Goal: Navigation & Orientation: Find specific page/section

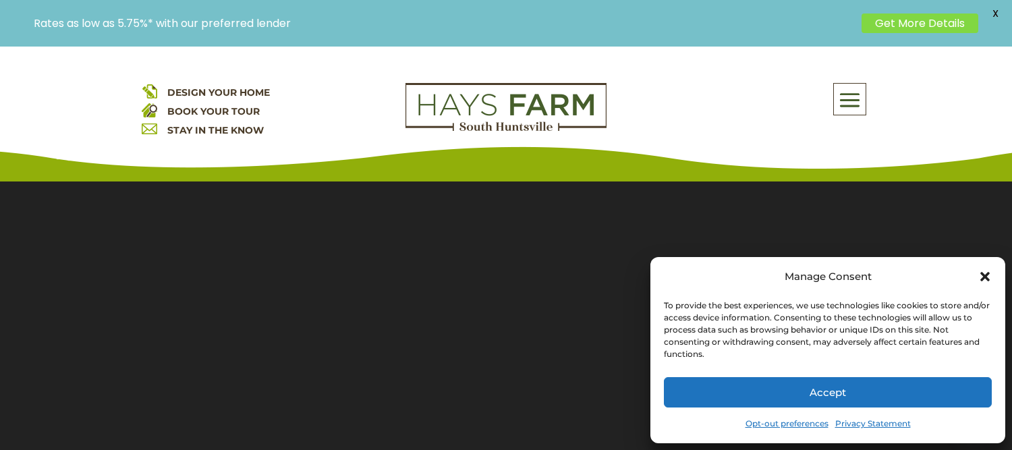
click at [990, 276] on icon "Close dialog" at bounding box center [984, 276] width 13 height 13
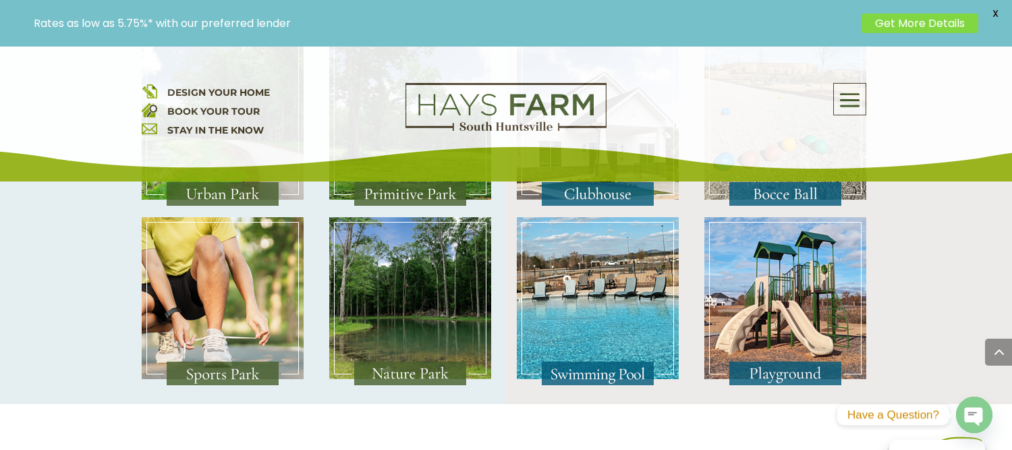
scroll to position [2638, 0]
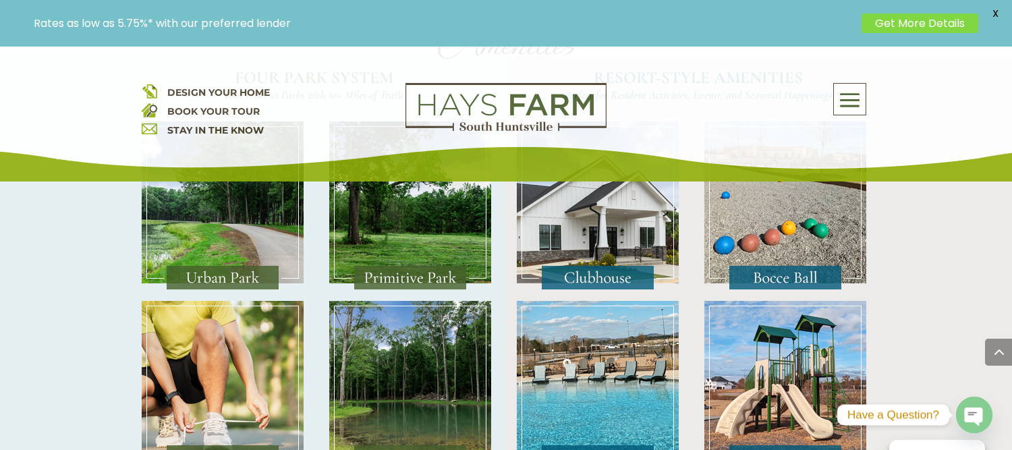
click at [258, 395] on img at bounding box center [223, 385] width 162 height 169
click at [262, 339] on img at bounding box center [223, 385] width 162 height 169
click at [240, 334] on img at bounding box center [223, 385] width 162 height 169
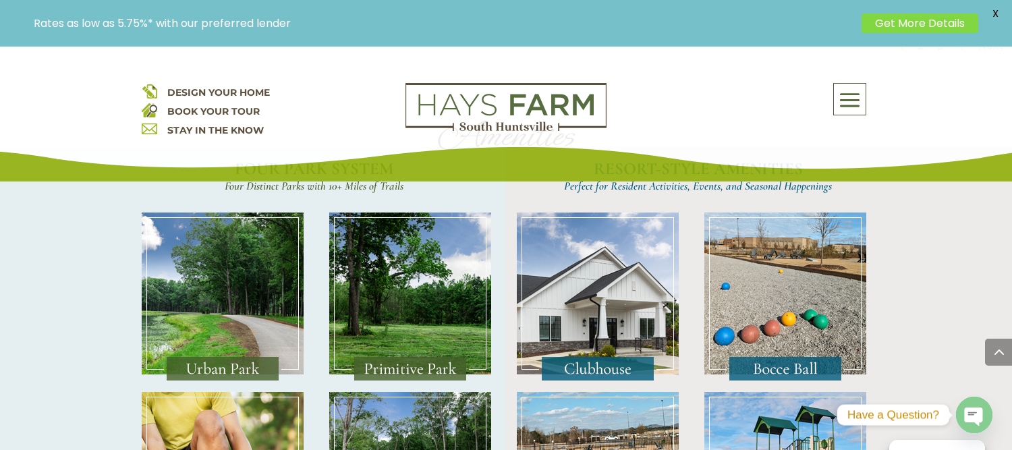
scroll to position [2536, 0]
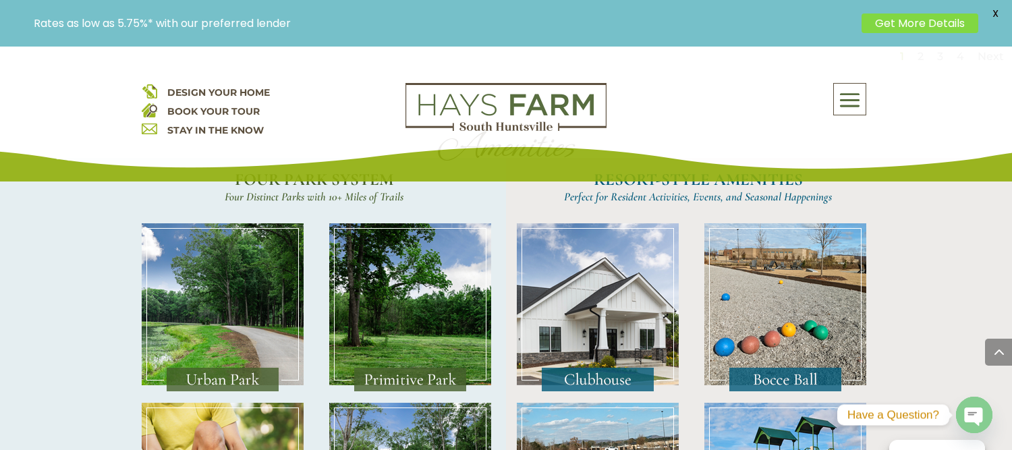
click at [258, 325] on img at bounding box center [223, 307] width 162 height 169
click at [410, 321] on img at bounding box center [410, 307] width 162 height 169
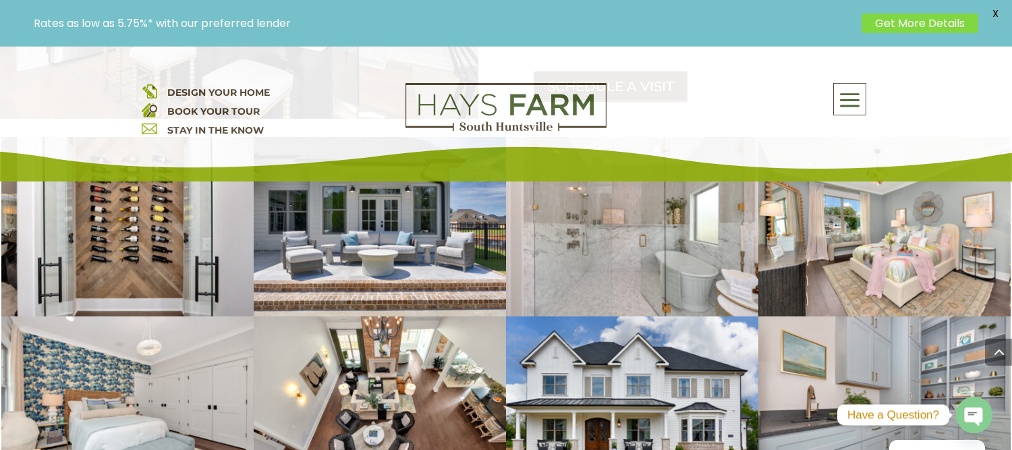
scroll to position [1897, 0]
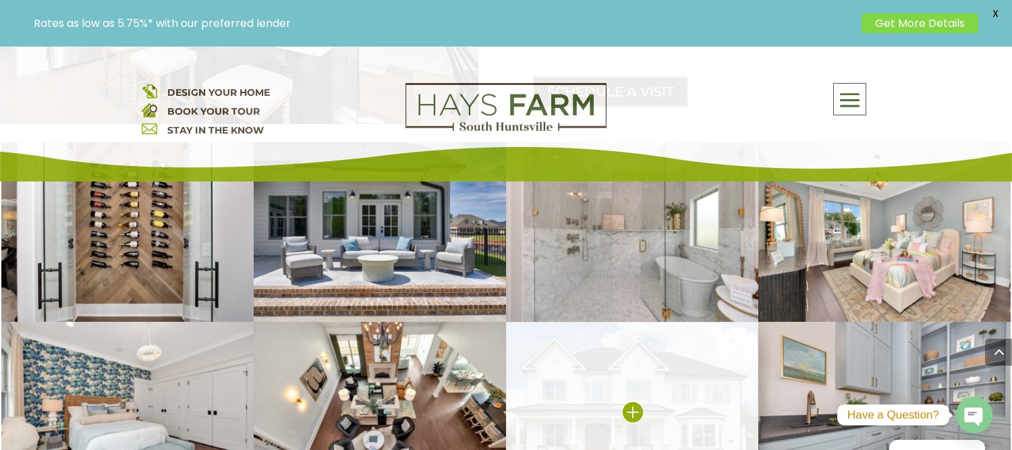
click at [611, 322] on img at bounding box center [632, 411] width 252 height 179
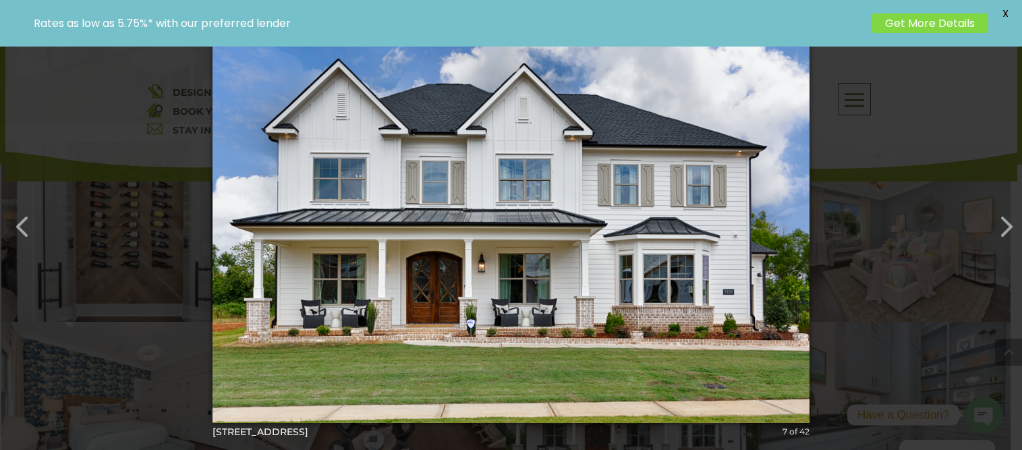
click at [600, 308] on img at bounding box center [510, 225] width 597 height 450
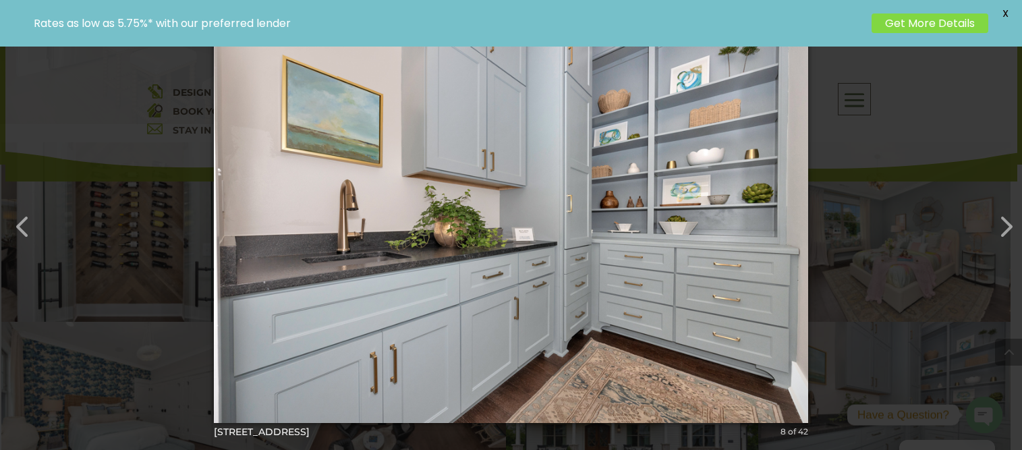
click at [600, 308] on img at bounding box center [511, 225] width 594 height 450
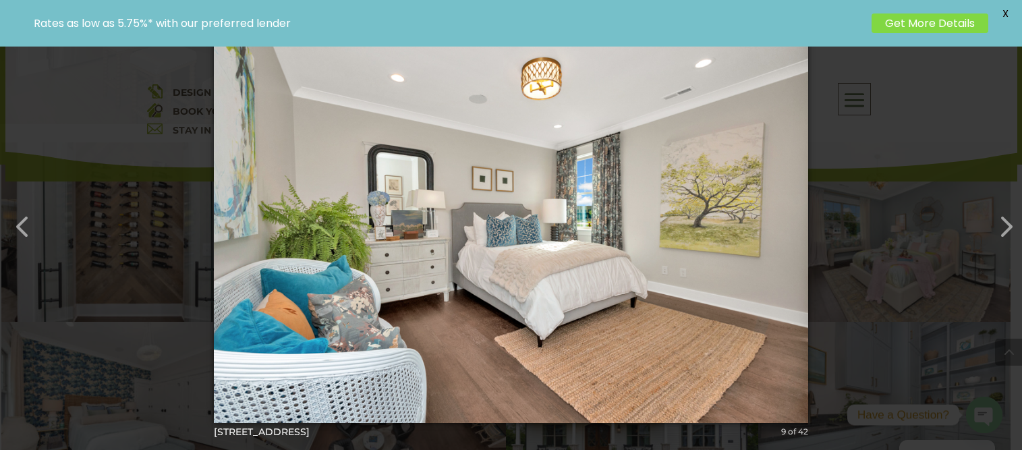
click at [600, 308] on img at bounding box center [511, 225] width 594 height 450
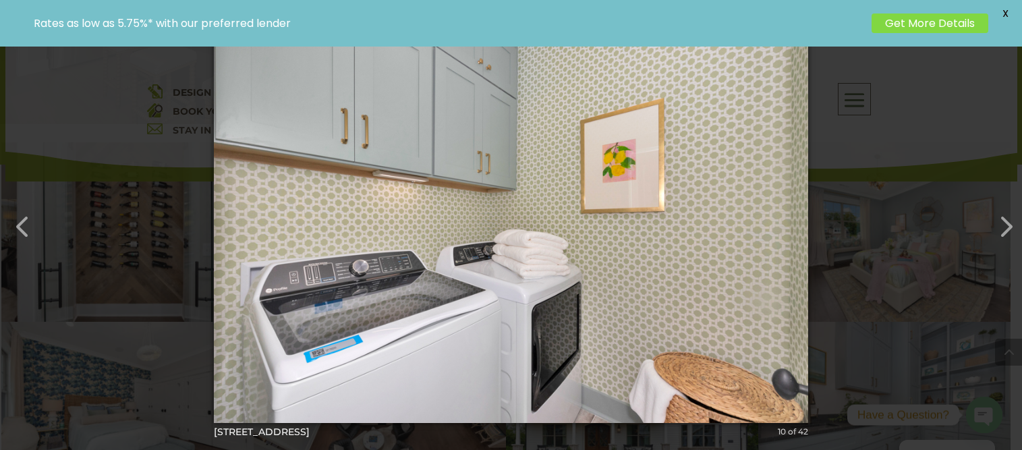
click at [600, 308] on img at bounding box center [511, 225] width 594 height 450
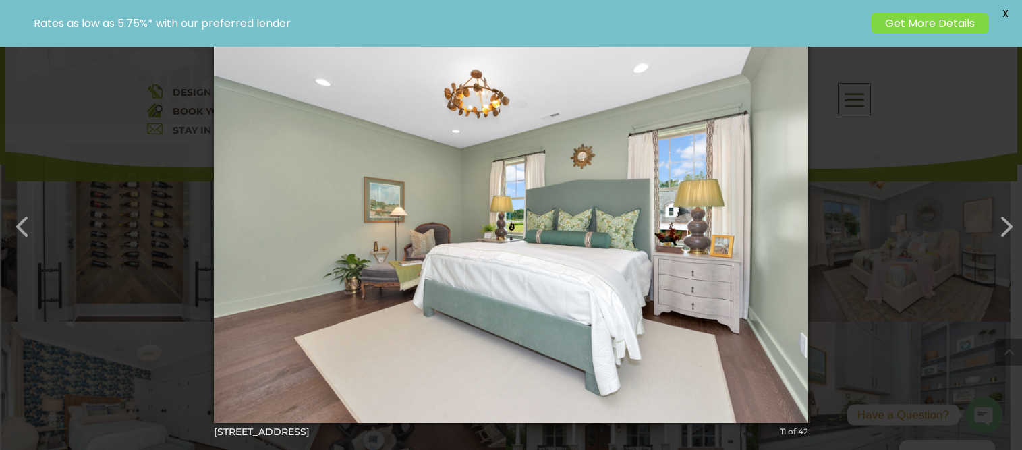
click at [600, 308] on img at bounding box center [511, 225] width 594 height 450
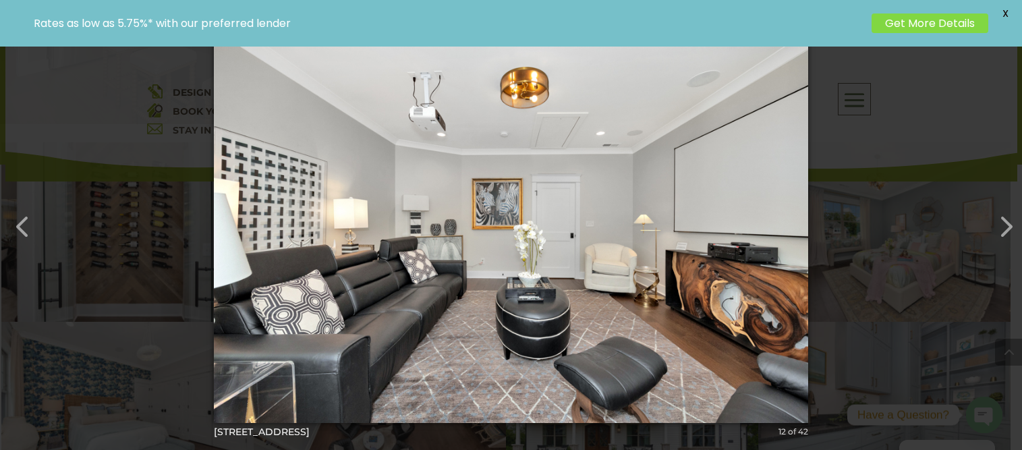
click at [600, 308] on img at bounding box center [511, 225] width 594 height 450
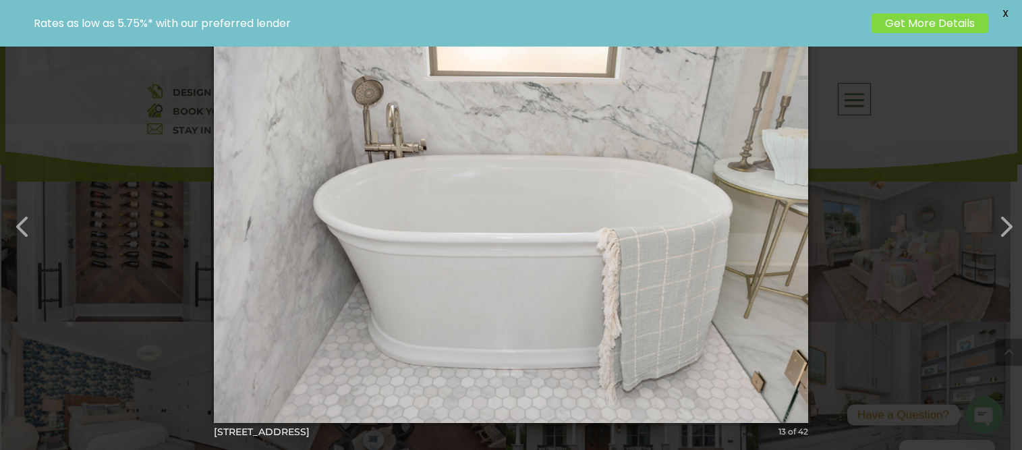
click at [600, 308] on img at bounding box center [511, 225] width 594 height 450
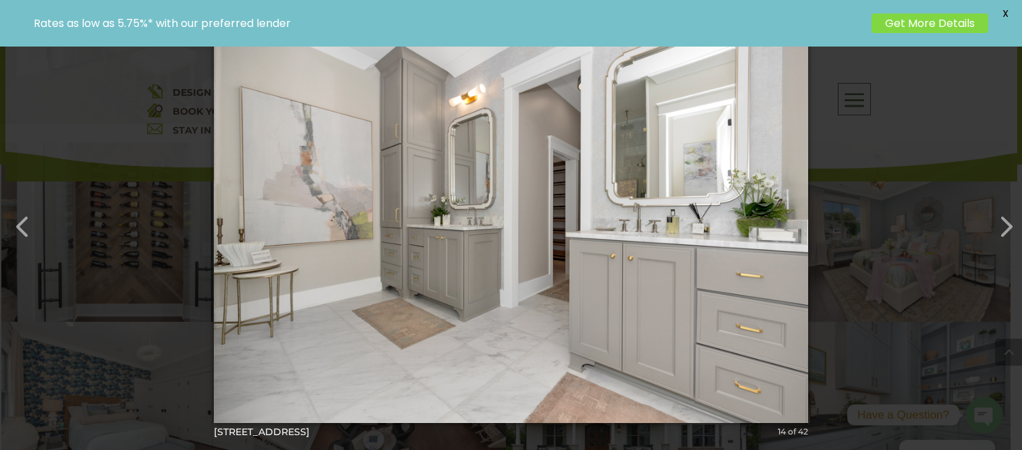
click at [600, 308] on img at bounding box center [511, 225] width 594 height 450
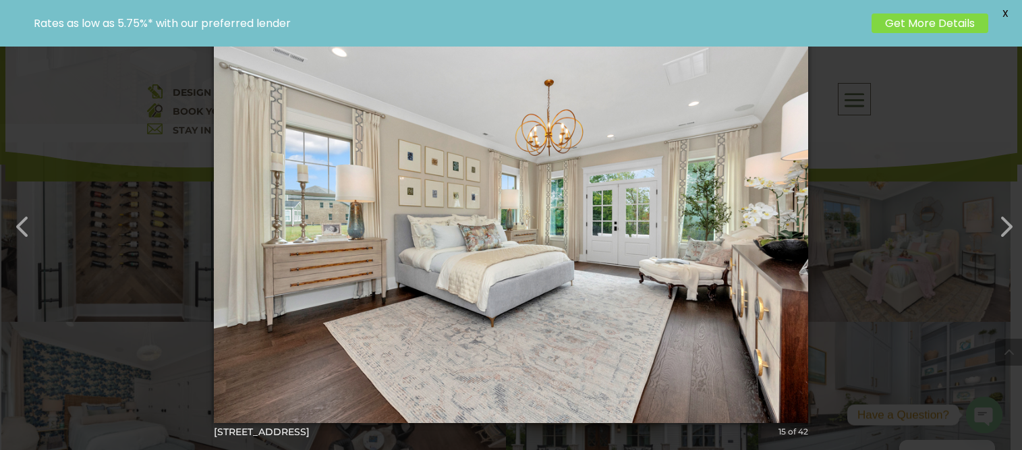
click at [1007, 12] on span "X" at bounding box center [1005, 13] width 20 height 20
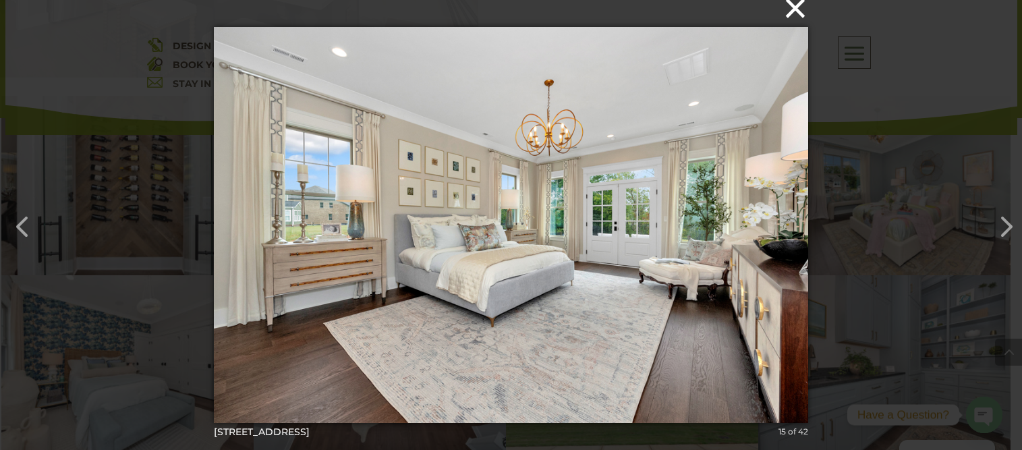
click at [789, 7] on button "×" at bounding box center [515, 8] width 594 height 30
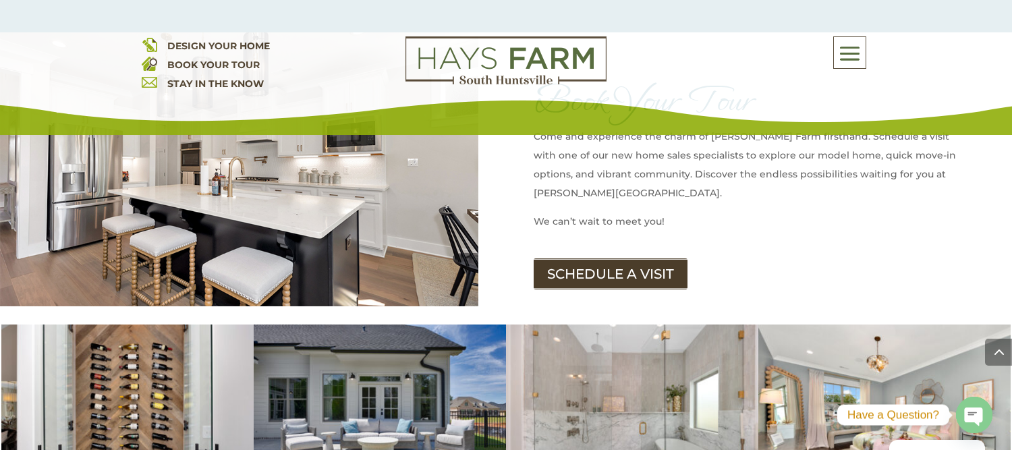
scroll to position [1656, 0]
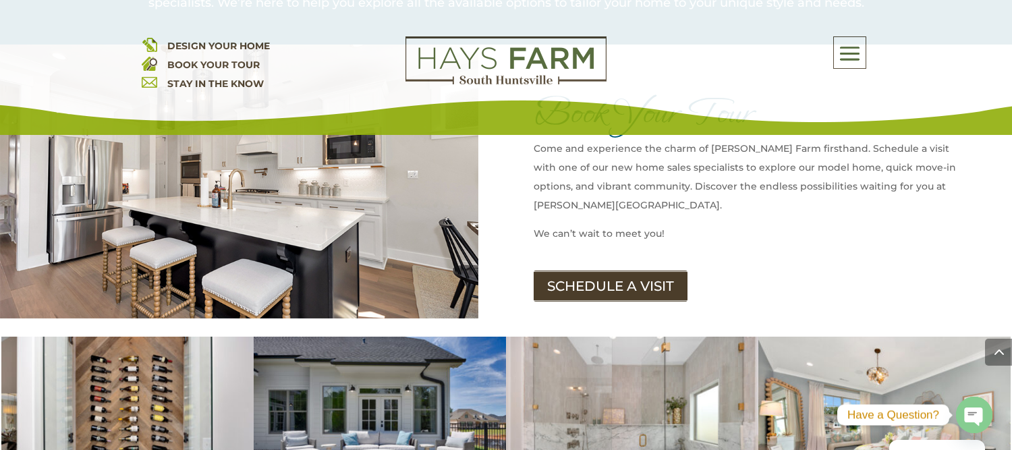
click at [843, 50] on span at bounding box center [850, 53] width 32 height 31
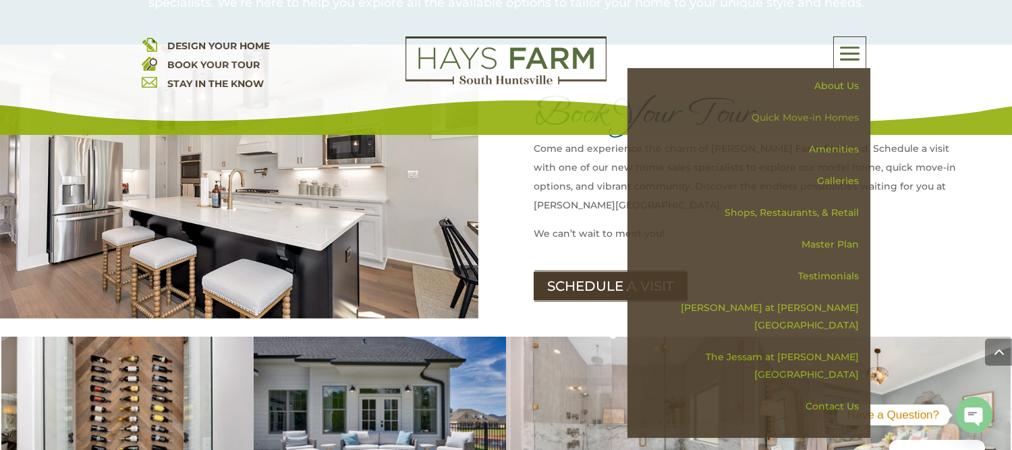
click at [818, 115] on link "Quick Move-in Homes" at bounding box center [753, 118] width 233 height 32
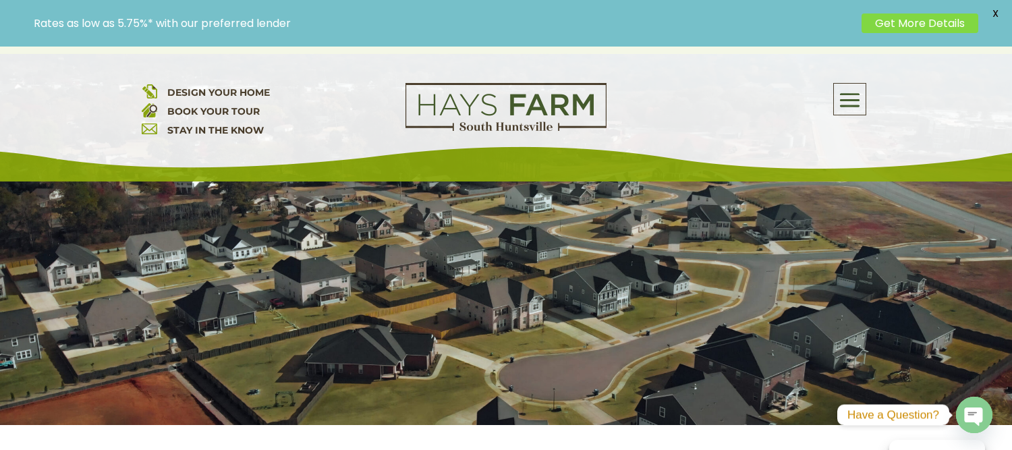
scroll to position [210, 0]
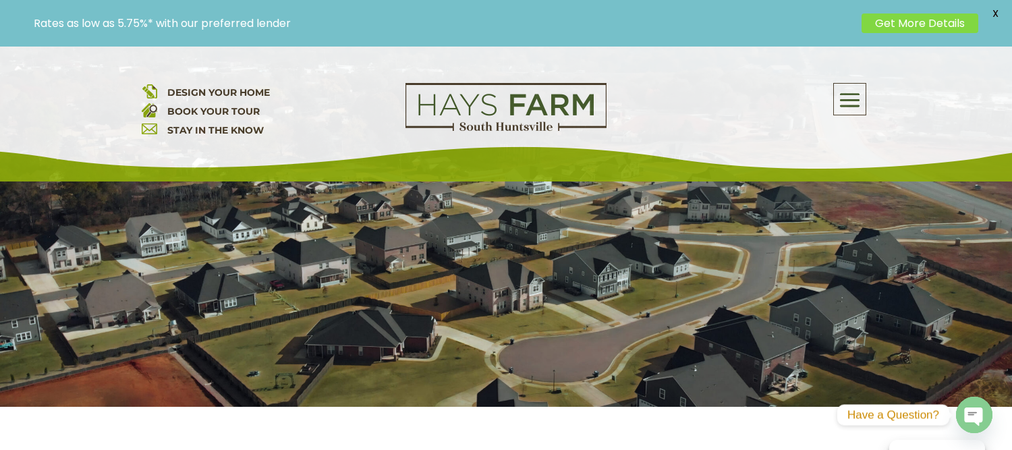
click at [506, 289] on div at bounding box center [506, 221] width 1012 height 371
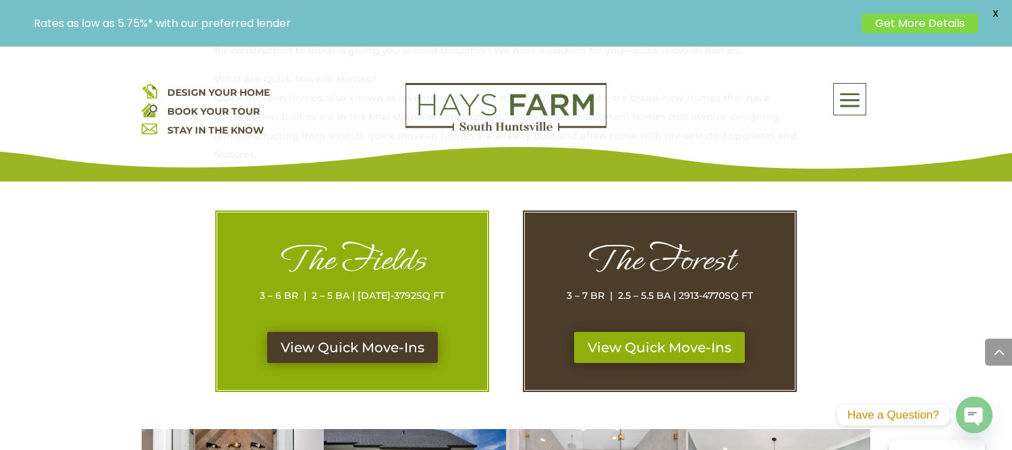
scroll to position [660, 0]
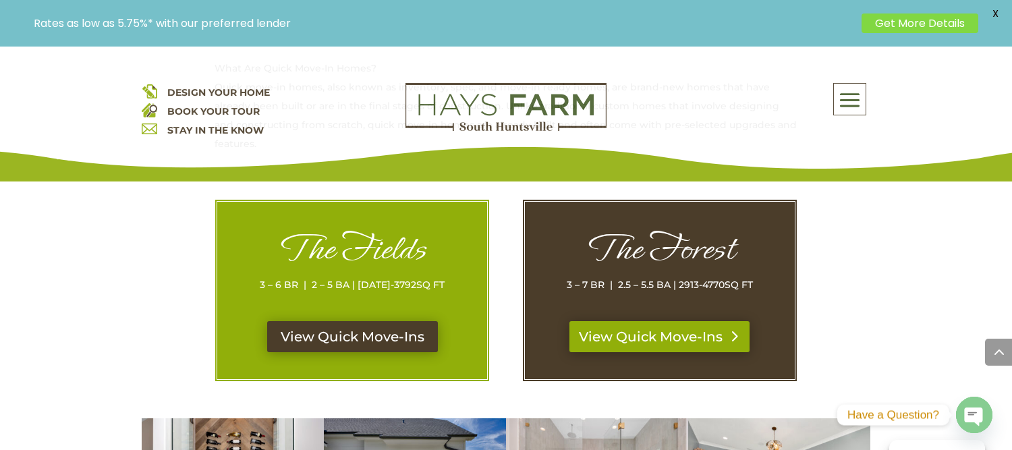
click at [633, 330] on link "View Quick Move-Ins" at bounding box center [659, 336] width 180 height 31
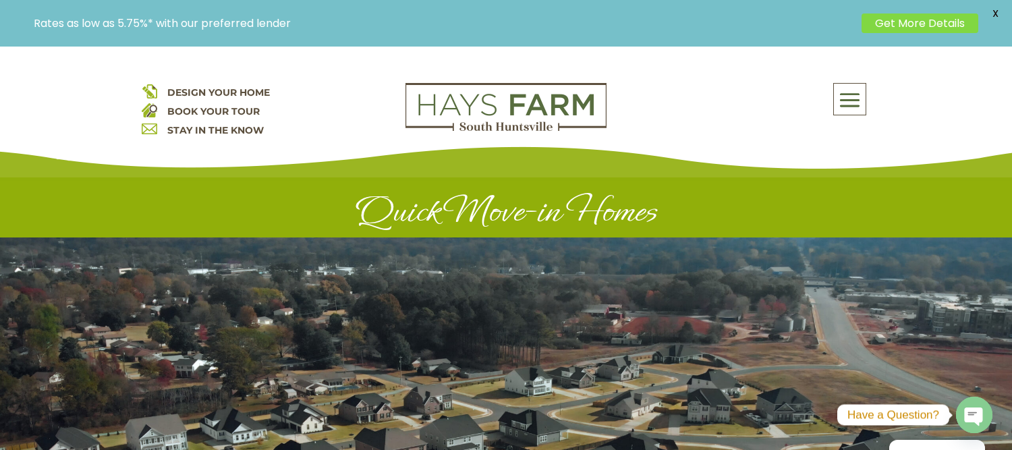
scroll to position [7, 0]
